Goal: Task Accomplishment & Management: Complete application form

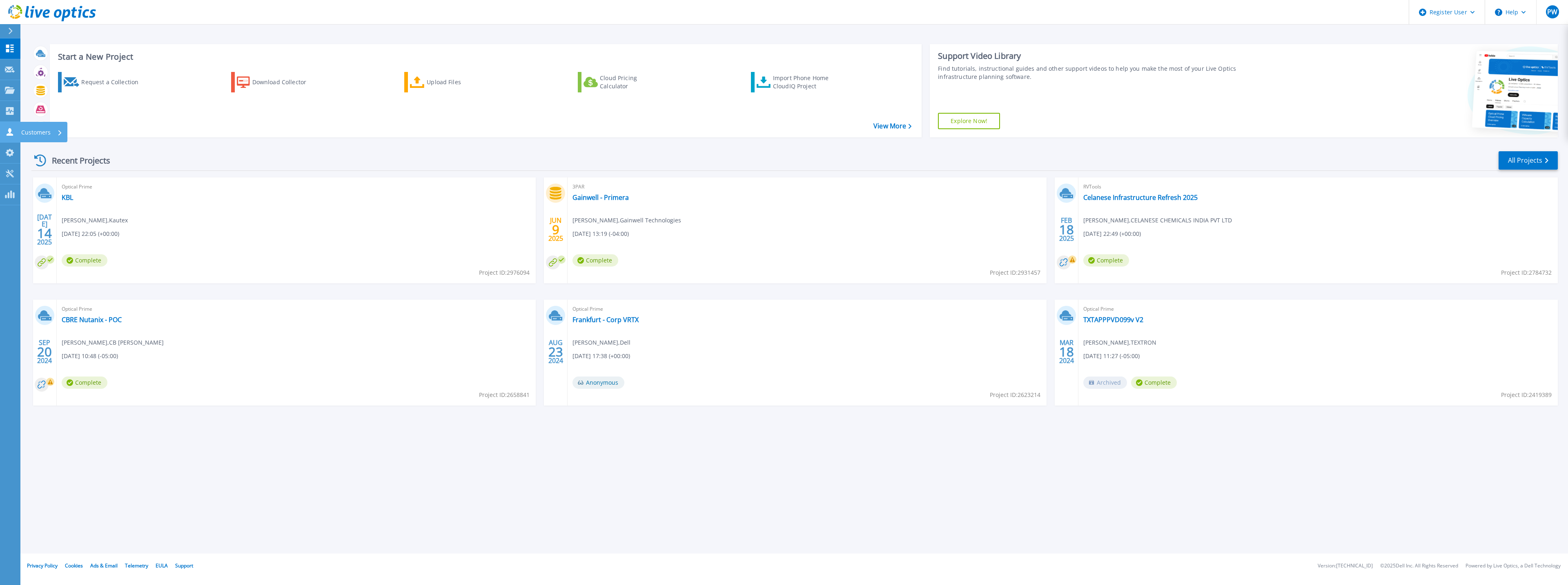
click at [33, 131] on p "Customers" at bounding box center [36, 133] width 29 height 22
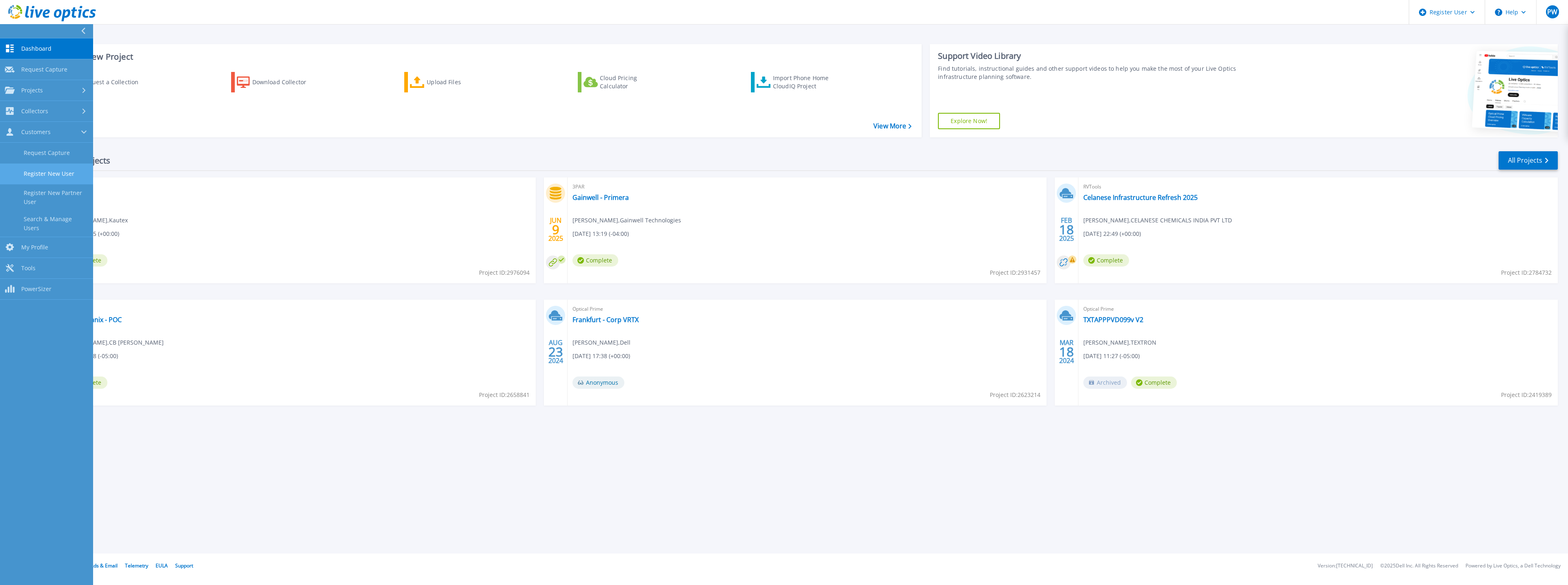
click at [40, 172] on link "Register New User" at bounding box center [46, 174] width 93 height 21
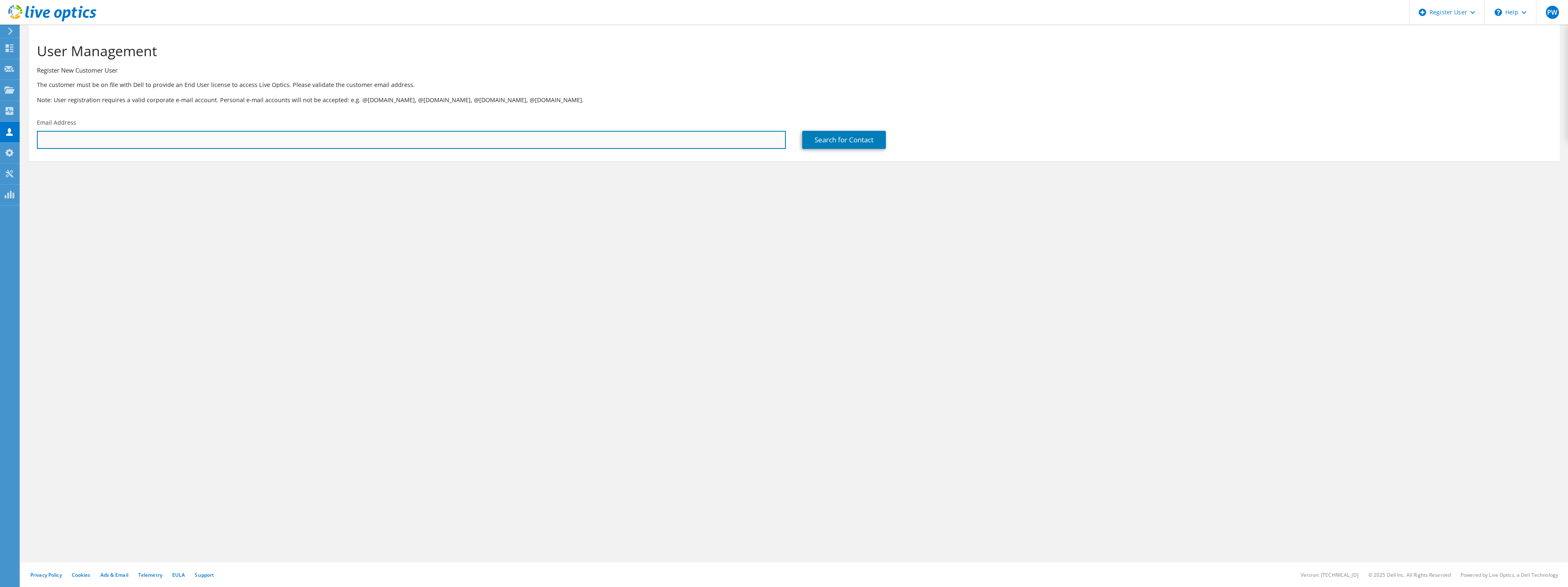
click at [72, 138] on input "text" at bounding box center [411, 140] width 749 height 18
paste input "[EMAIL_ADDRESS][DOMAIN_NAME]"
type input "[EMAIL_ADDRESS][DOMAIN_NAME]"
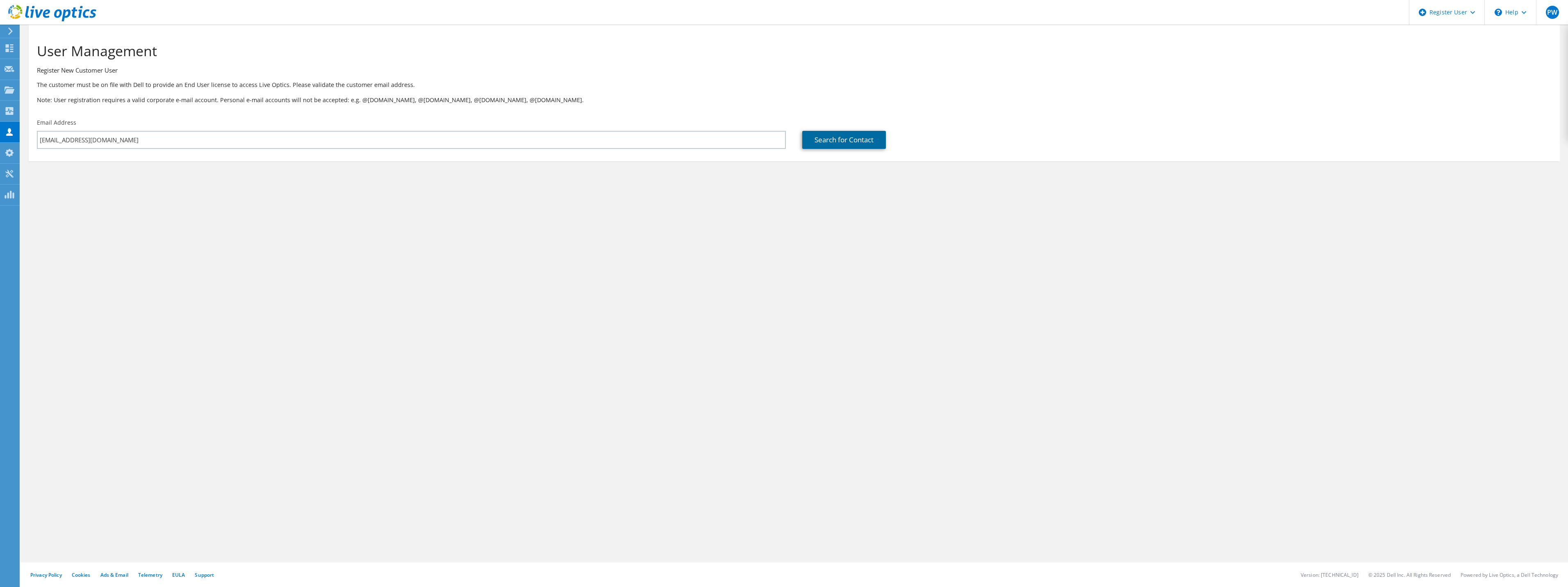
click at [825, 139] on link "Search for Contact" at bounding box center [844, 140] width 84 height 18
type input "TEXTRON"
type input "Joshua"
type input "Kanofsky"
type input "[GEOGRAPHIC_DATA]"
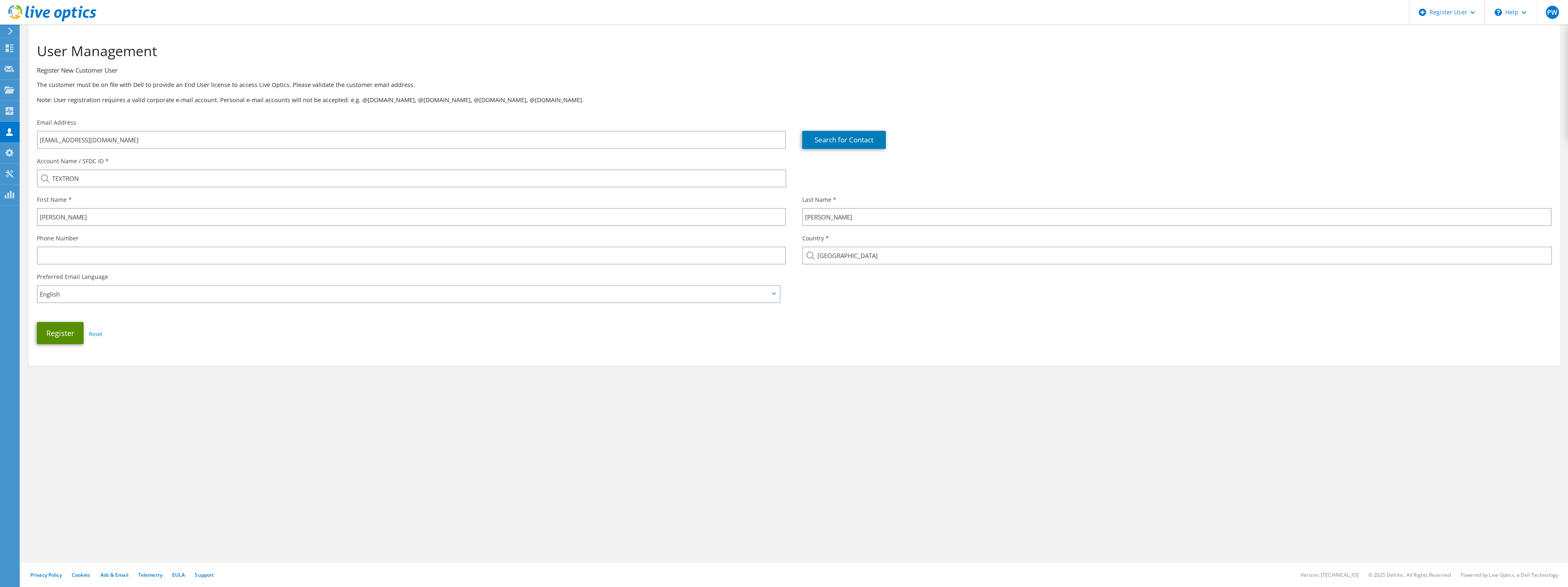
drag, startPoint x: 62, startPoint y: 335, endPoint x: 258, endPoint y: 306, distance: 198.1
click at [258, 306] on div "Account Name / SFDC ID * TEXTRON First Name * Joshua Last Name * Kanofsky" at bounding box center [794, 250] width 1531 height 195
click at [53, 335] on button "Register" at bounding box center [60, 333] width 47 height 22
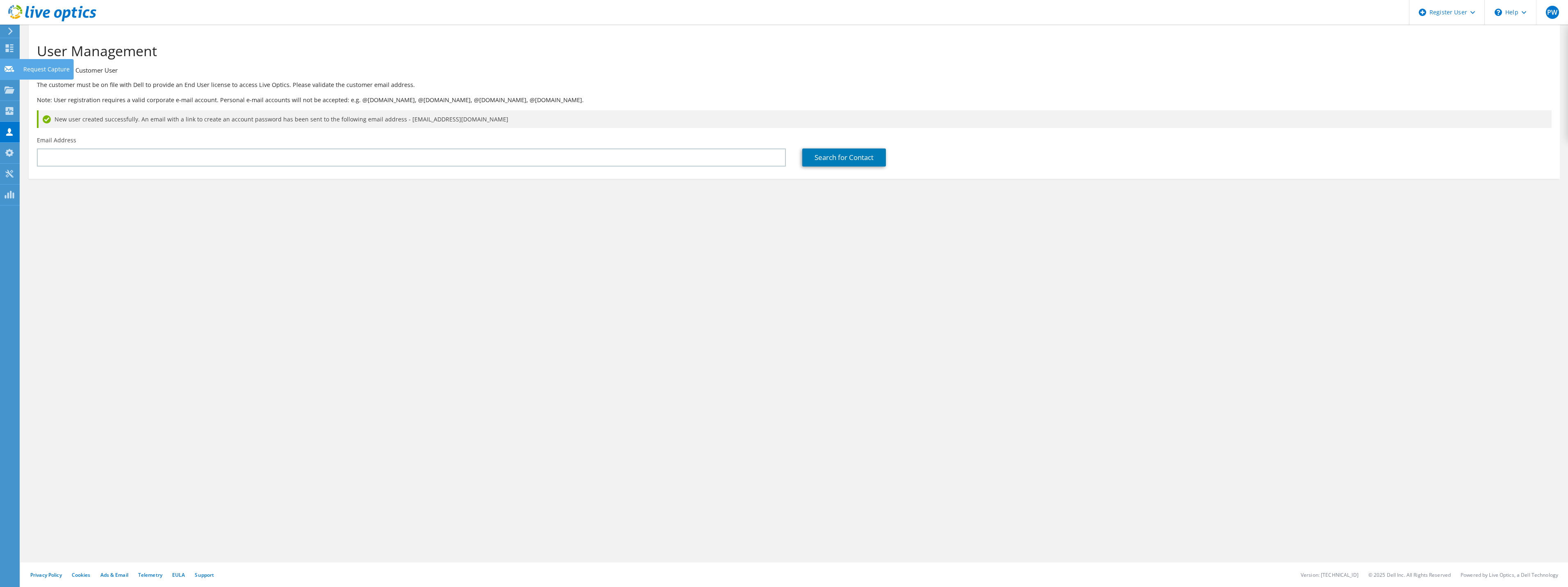
click at [35, 69] on div "Request Capture" at bounding box center [46, 69] width 54 height 20
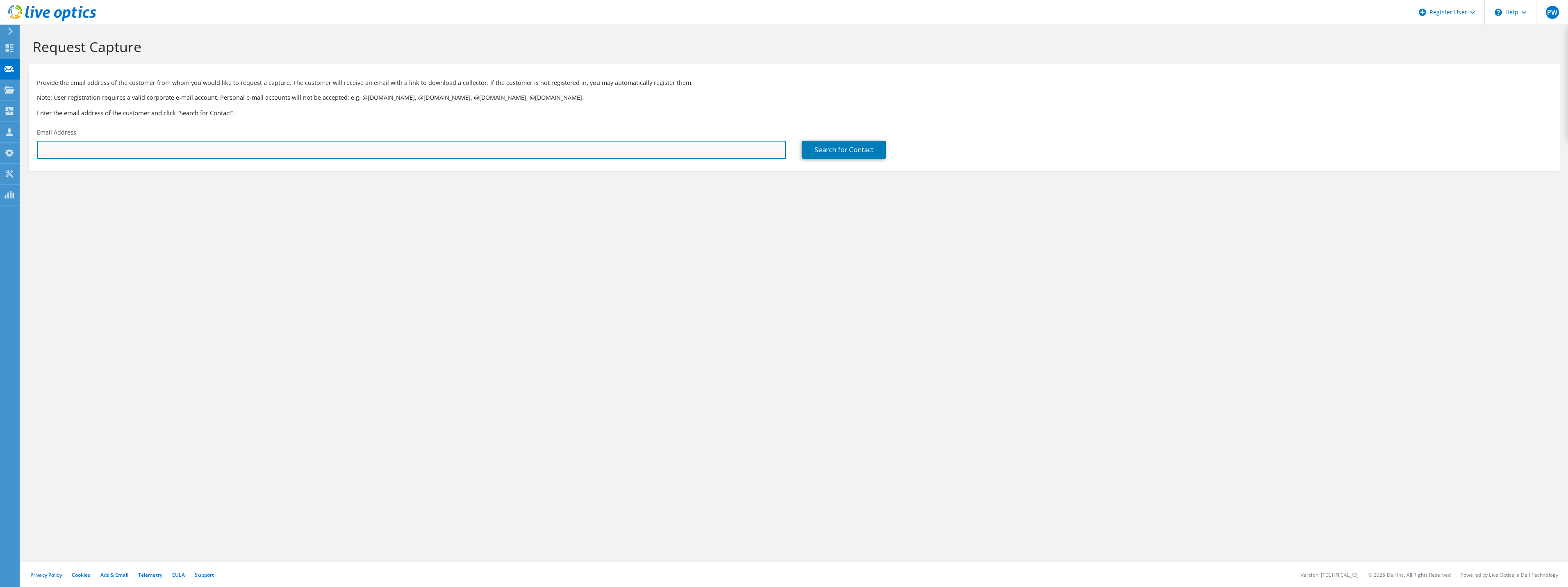
click at [48, 154] on input "text" at bounding box center [411, 150] width 749 height 18
paste input "jkanofsk@textronsystems.com"
type input "jkanofsk@textronsystems.com"
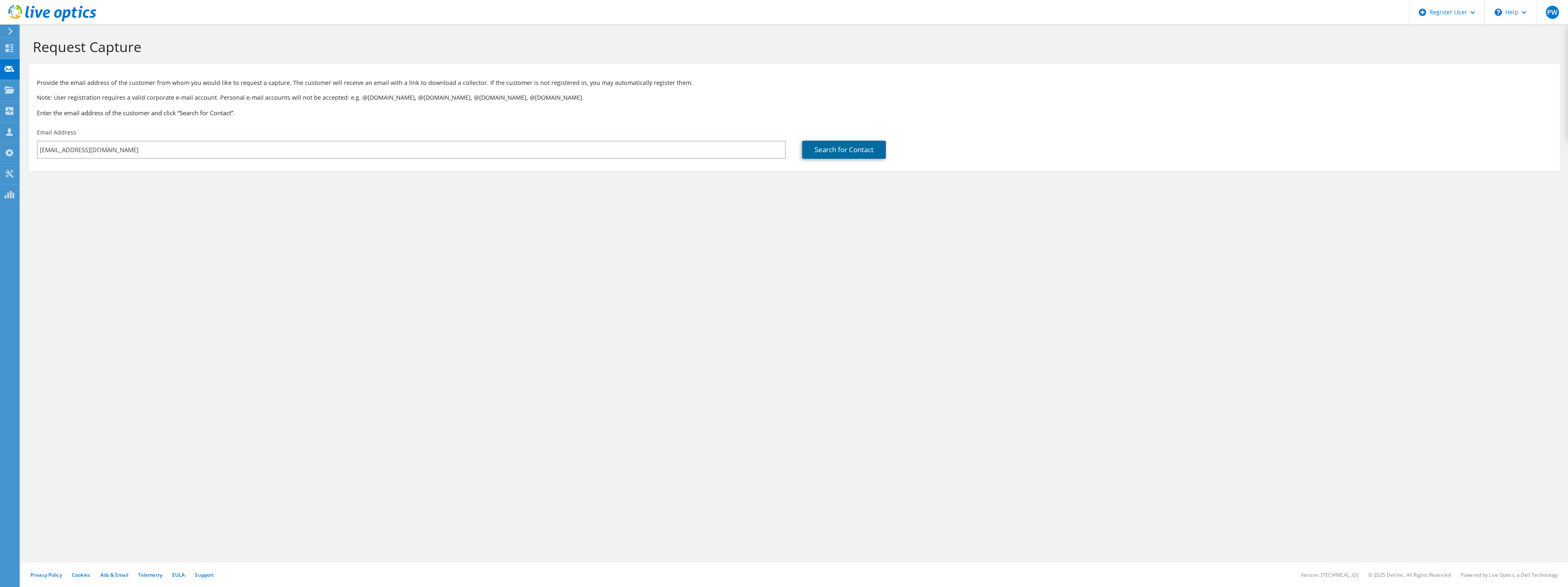
click at [828, 154] on link "Search for Contact" at bounding box center [844, 150] width 84 height 18
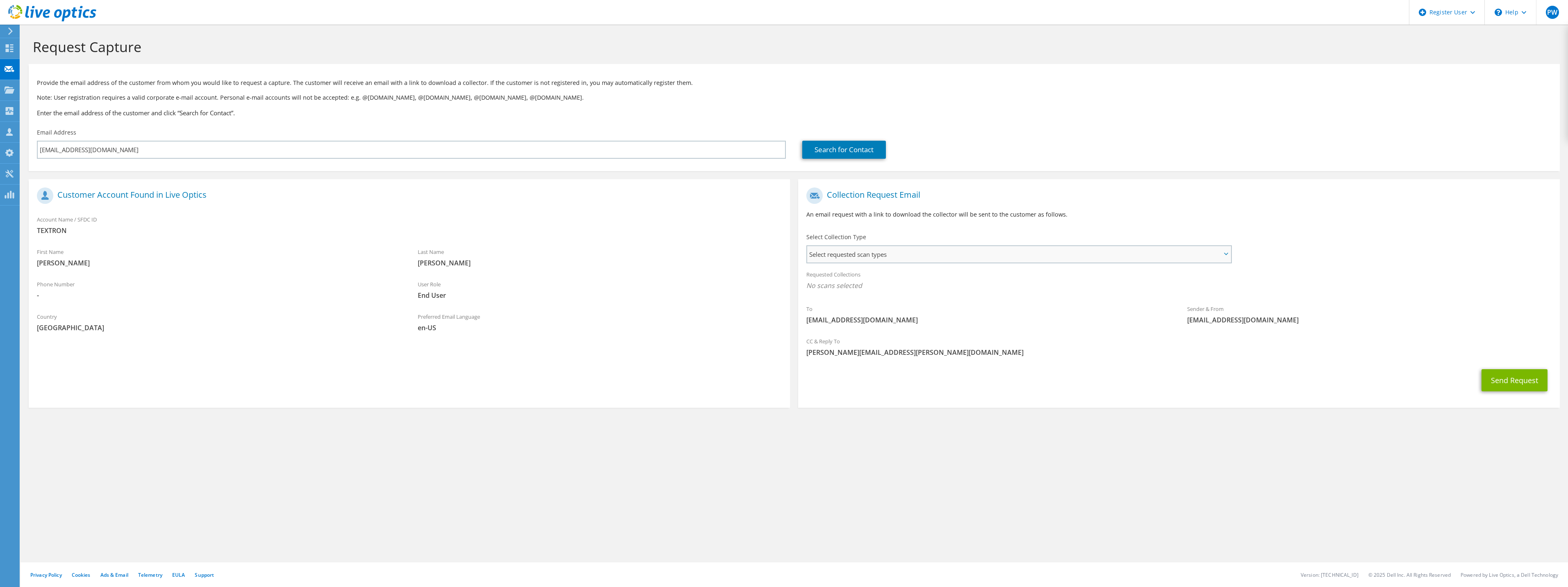
click at [851, 255] on span "Select requested scan types" at bounding box center [1018, 254] width 424 height 16
click at [830, 280] on label "Optical Prime" at bounding box center [849, 279] width 49 height 10
click at [0, 0] on input "Optical Prime" at bounding box center [0, 0] width 0 height 0
click at [1328, 295] on div "Requested Collections No scans selected Optical Prime" at bounding box center [1179, 282] width 761 height 33
click at [1504, 385] on button "Send Request" at bounding box center [1514, 383] width 66 height 22
